Goal: Information Seeking & Learning: Understand process/instructions

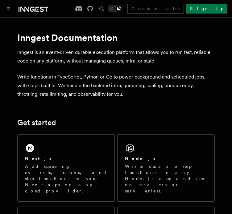
click at [88, 82] on p "Write functions in TypeScript, Python or Go to power background and scheduled j…" at bounding box center [115, 86] width 197 height 26
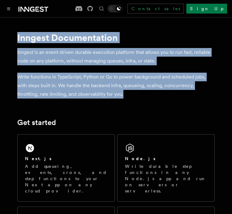
drag, startPoint x: 15, startPoint y: 35, endPoint x: 143, endPoint y: 97, distance: 142.1
copy article "Inngest Documentation Inngest is an event-driven durable execution platform tha…"
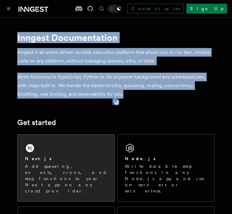
click at [75, 156] on div "Next.js" at bounding box center [66, 159] width 82 height 6
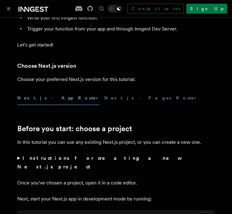
scroll to position [205, 0]
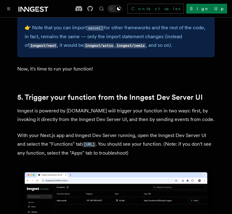
drag, startPoint x: 124, startPoint y: 44, endPoint x: 88, endPoint y: 81, distance: 51.4
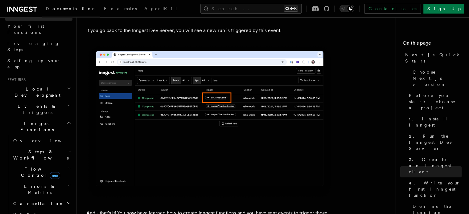
scroll to position [103, 0]
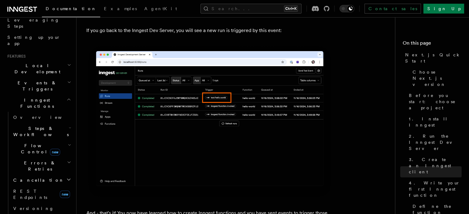
click at [56, 60] on h2 "Local Development" at bounding box center [38, 68] width 67 height 17
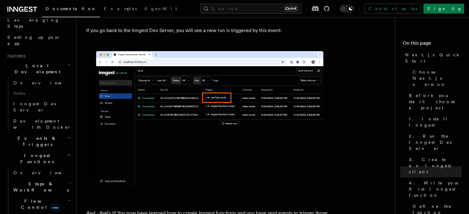
click at [61, 60] on h2 "Local Development" at bounding box center [38, 68] width 67 height 17
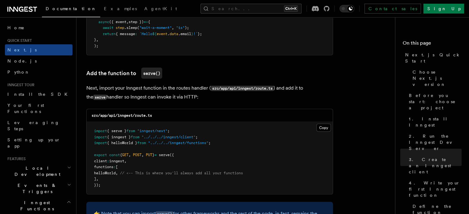
scroll to position [0, 0]
